Goal: Task Accomplishment & Management: Complete application form

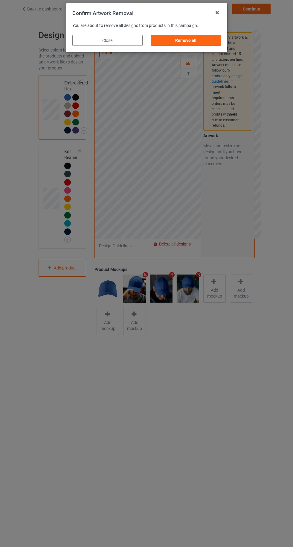
click at [200, 45] on div "Remove all" at bounding box center [186, 40] width 70 height 11
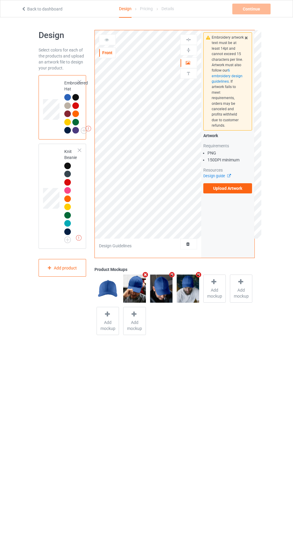
click at [235, 184] on label "Upload Artwork" at bounding box center [228, 188] width 49 height 10
click at [0, 0] on input "Upload Artwork" at bounding box center [0, 0] width 0 height 0
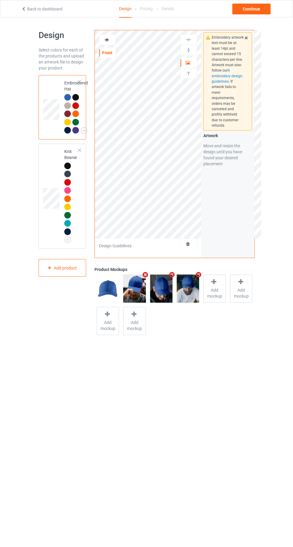
click at [0, 0] on img at bounding box center [0, 0] width 0 height 0
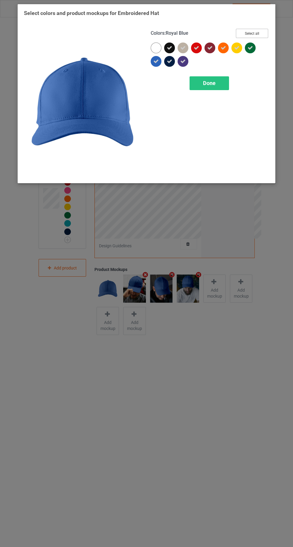
click at [258, 32] on button "Select all" at bounding box center [252, 33] width 32 height 9
click at [259, 30] on button "Reset to Default" at bounding box center [246, 33] width 43 height 9
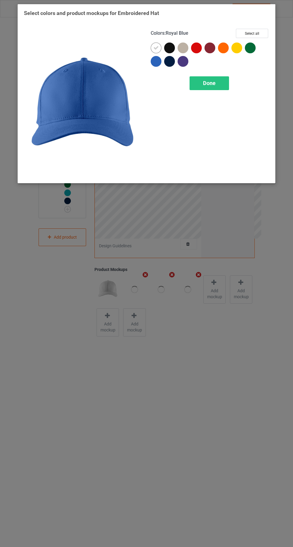
click at [198, 49] on div at bounding box center [196, 47] width 11 height 11
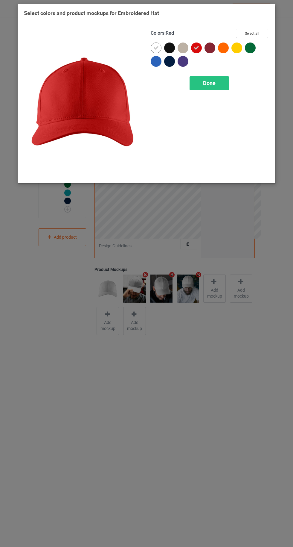
click at [256, 29] on button "Select all" at bounding box center [252, 33] width 32 height 9
click at [156, 48] on icon at bounding box center [156, 47] width 5 height 5
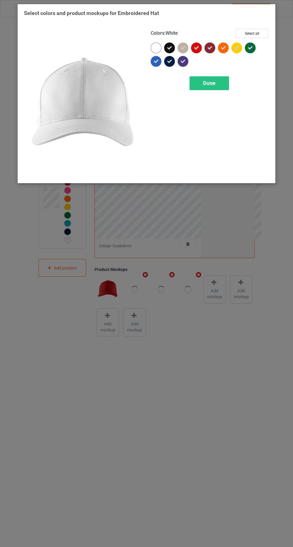
click at [216, 78] on div "Done" at bounding box center [210, 83] width 40 height 14
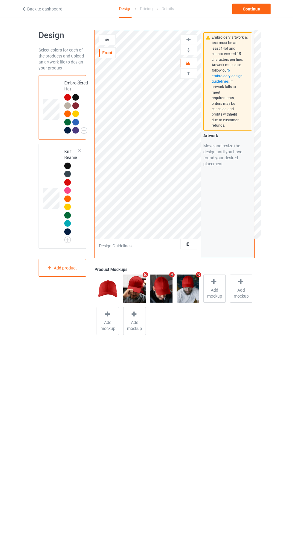
click at [0, 0] on img at bounding box center [0, 0] width 0 height 0
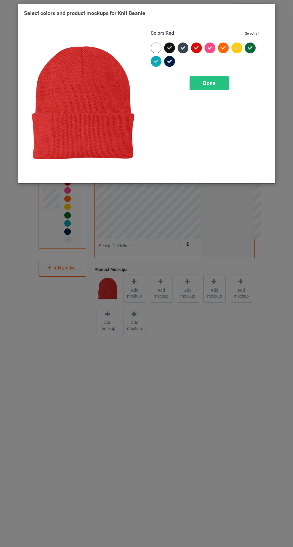
click at [261, 31] on button "Select all" at bounding box center [252, 33] width 32 height 9
click at [260, 29] on button "Reset to Default" at bounding box center [246, 33] width 43 height 9
click at [195, 51] on div at bounding box center [196, 47] width 11 height 11
click at [261, 29] on button "Select all" at bounding box center [252, 33] width 32 height 9
click at [156, 49] on icon at bounding box center [156, 47] width 5 height 5
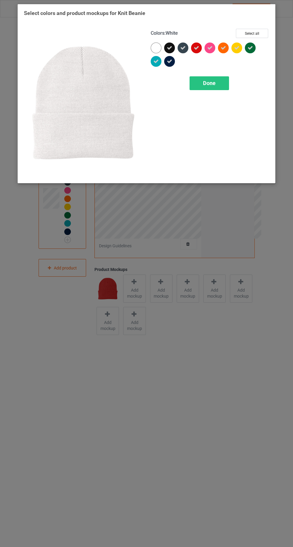
click at [209, 83] on span "Done" at bounding box center [209, 83] width 13 height 6
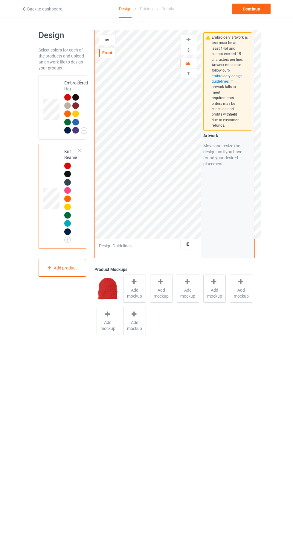
click at [67, 98] on div at bounding box center [67, 97] width 7 height 7
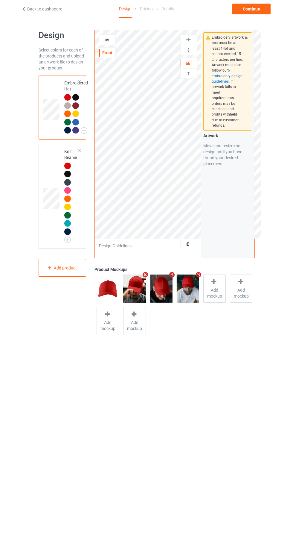
click at [107, 39] on icon at bounding box center [106, 39] width 5 height 4
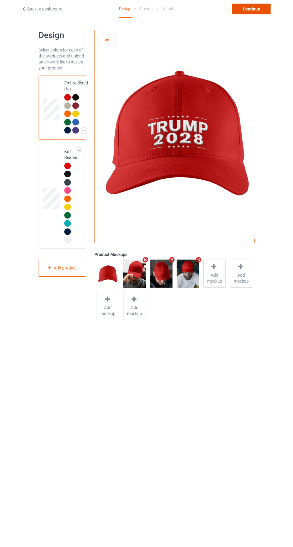
click at [259, 13] on div "Continue" at bounding box center [252, 9] width 38 height 11
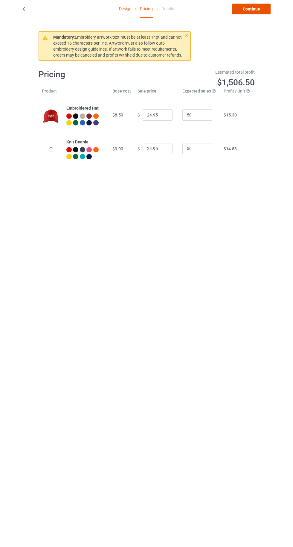
click at [259, 13] on link "Continue" at bounding box center [252, 9] width 38 height 11
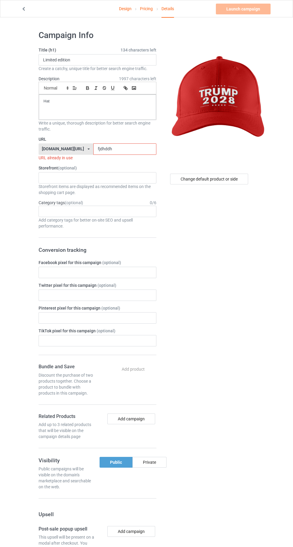
click at [131, 148] on input "fjdhddh" at bounding box center [124, 148] width 63 height 11
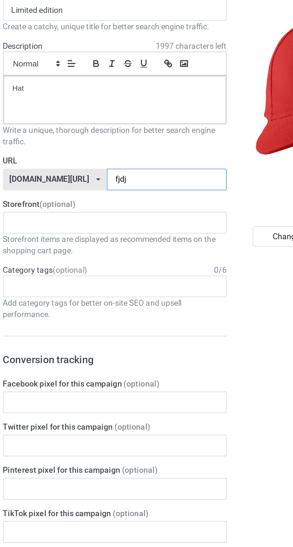
type input "fjdjh"
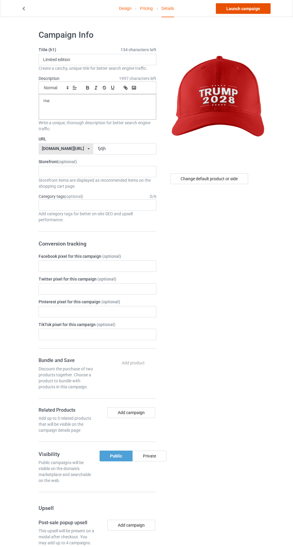
click at [253, 10] on link "Launch campaign" at bounding box center [243, 9] width 55 height 11
